Goal: Book appointment/travel/reservation

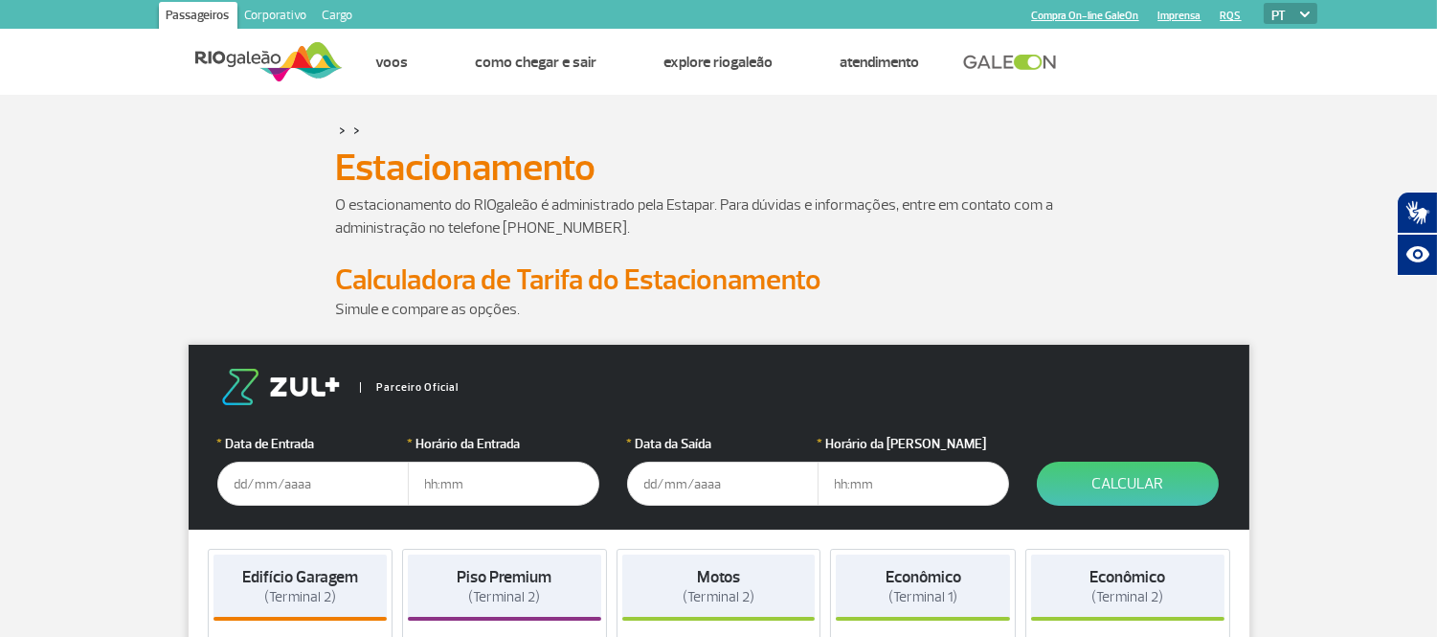
click at [285, 479] on input "text" at bounding box center [312, 483] width 191 height 44
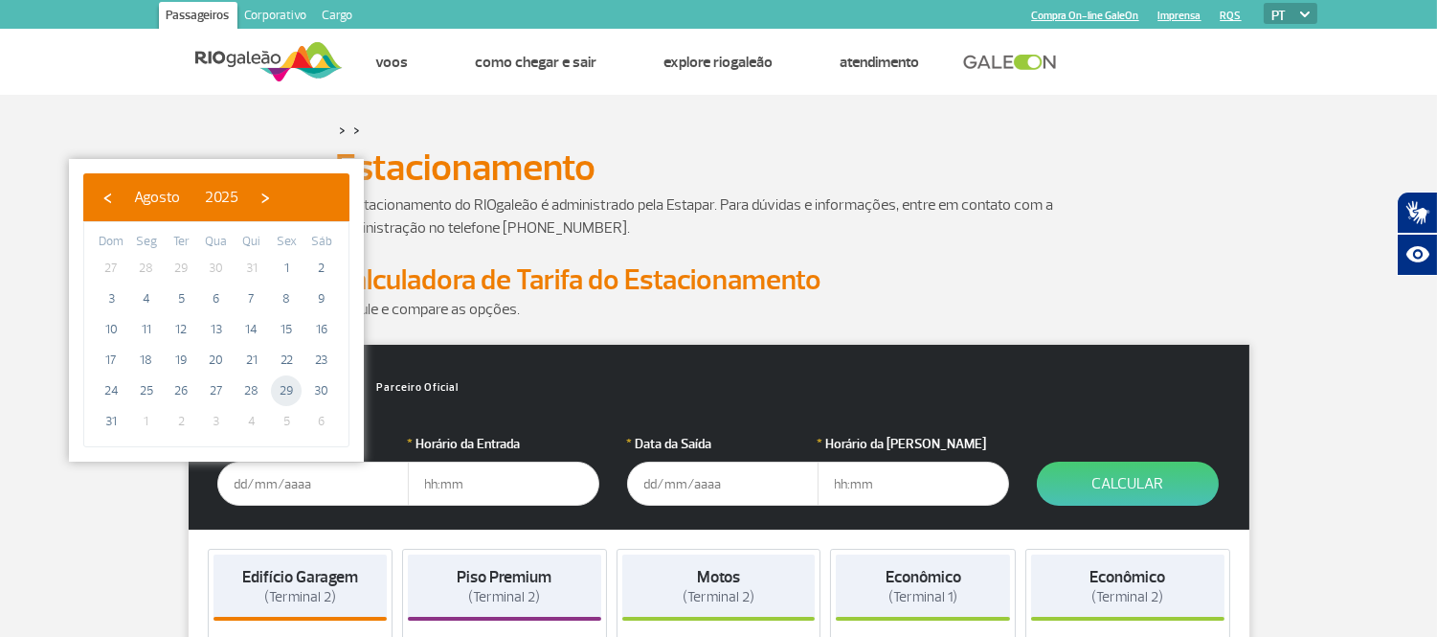
click at [293, 389] on span "29" at bounding box center [286, 390] width 31 height 31
type input "[DATE]"
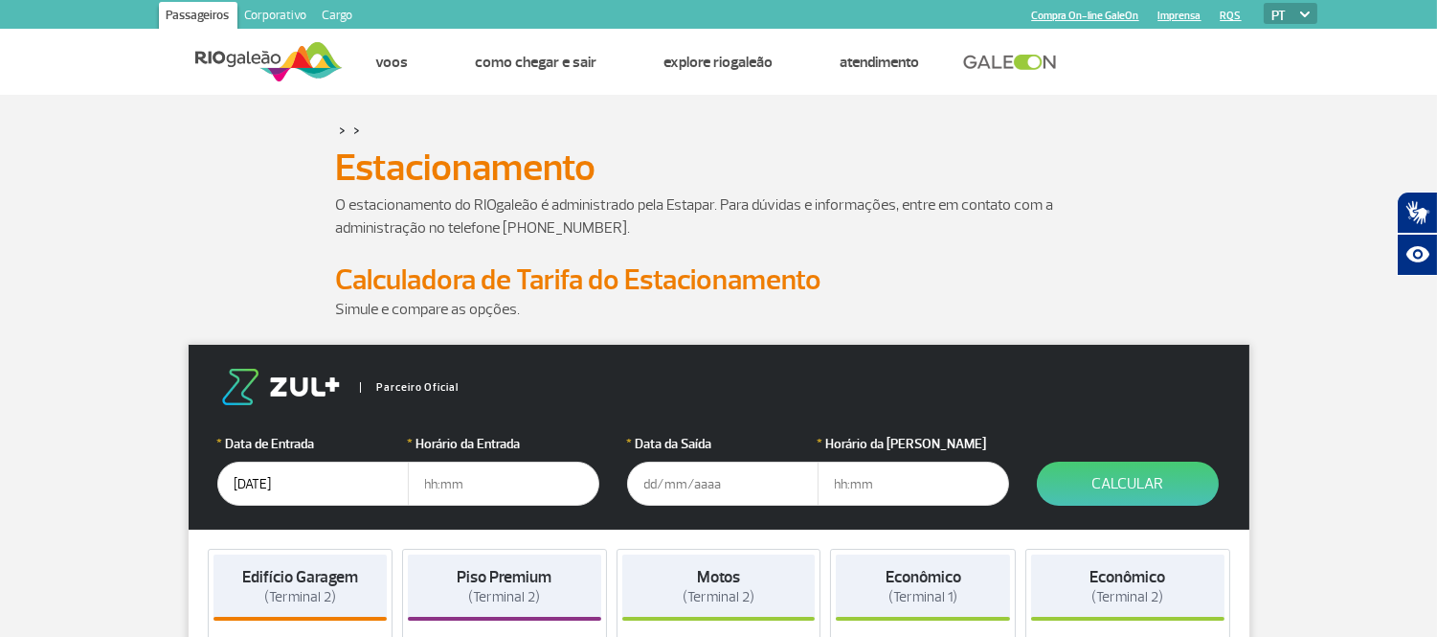
click at [460, 493] on input "text" at bounding box center [503, 483] width 191 height 44
type input "19:00"
click at [695, 490] on input "text" at bounding box center [722, 483] width 191 height 44
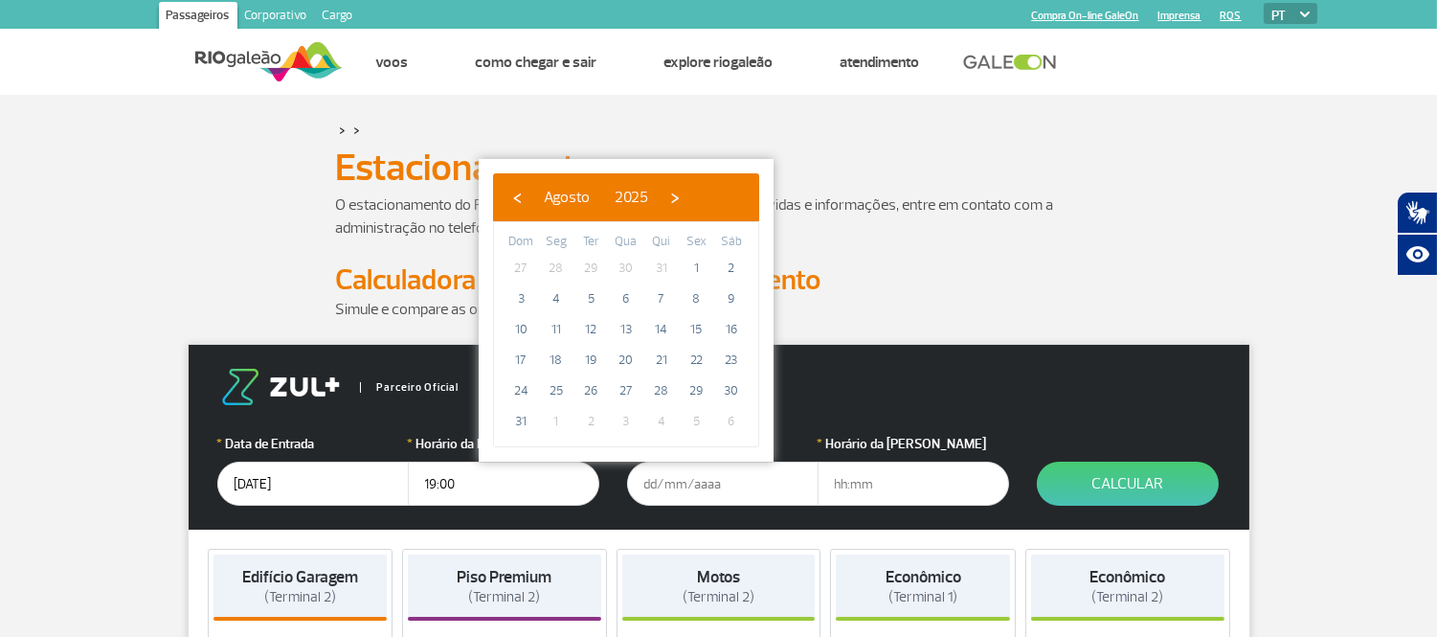
click at [624, 418] on span "3" at bounding box center [626, 421] width 31 height 31
click at [689, 207] on span "›" at bounding box center [674, 197] width 29 height 29
click at [617, 262] on span "3" at bounding box center [626, 268] width 31 height 31
type input "[DATE]"
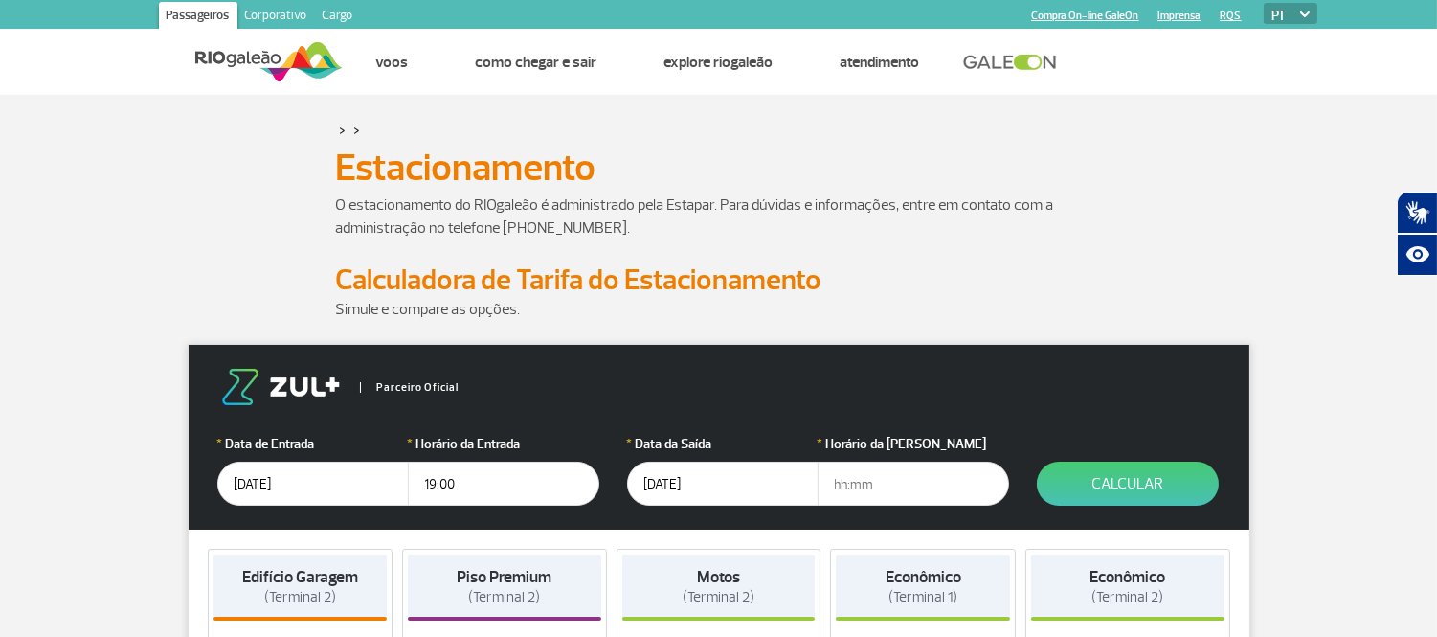
click at [888, 482] on input "text" at bounding box center [912, 483] width 191 height 44
type input "08:00"
click at [1127, 466] on button "Calcular" at bounding box center [1128, 483] width 182 height 44
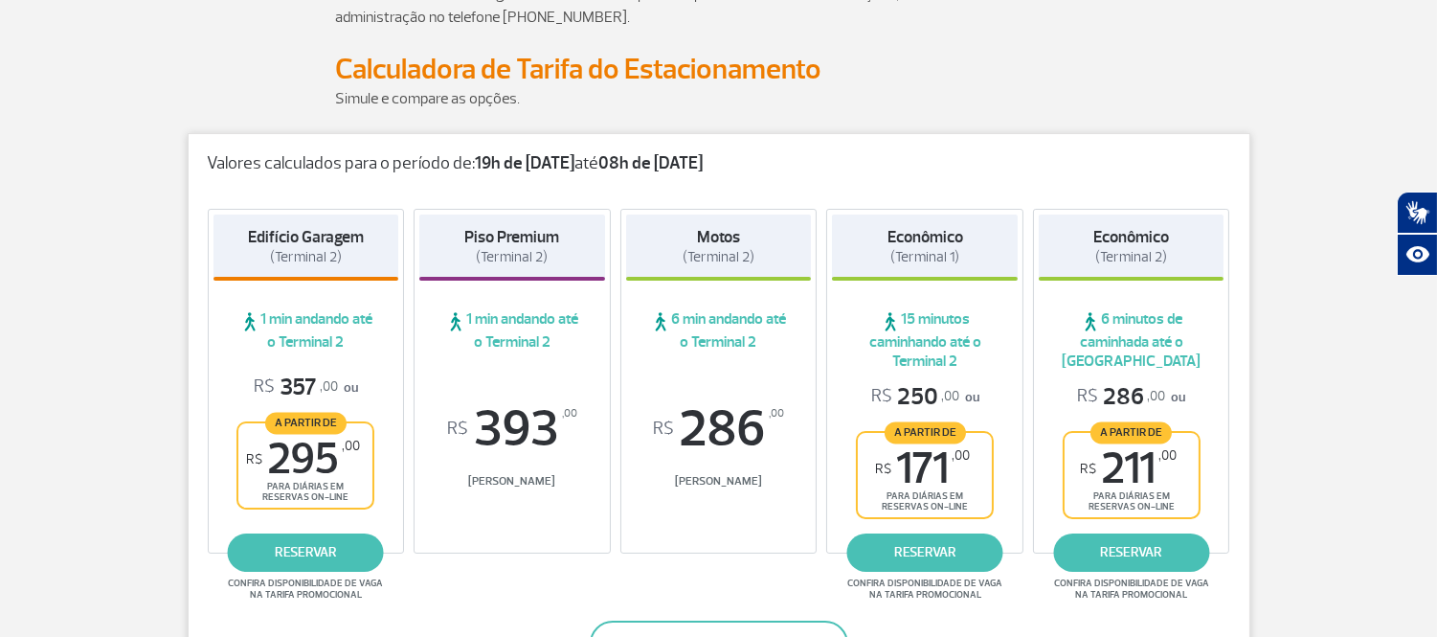
scroll to position [212, 0]
